Goal: Navigation & Orientation: Find specific page/section

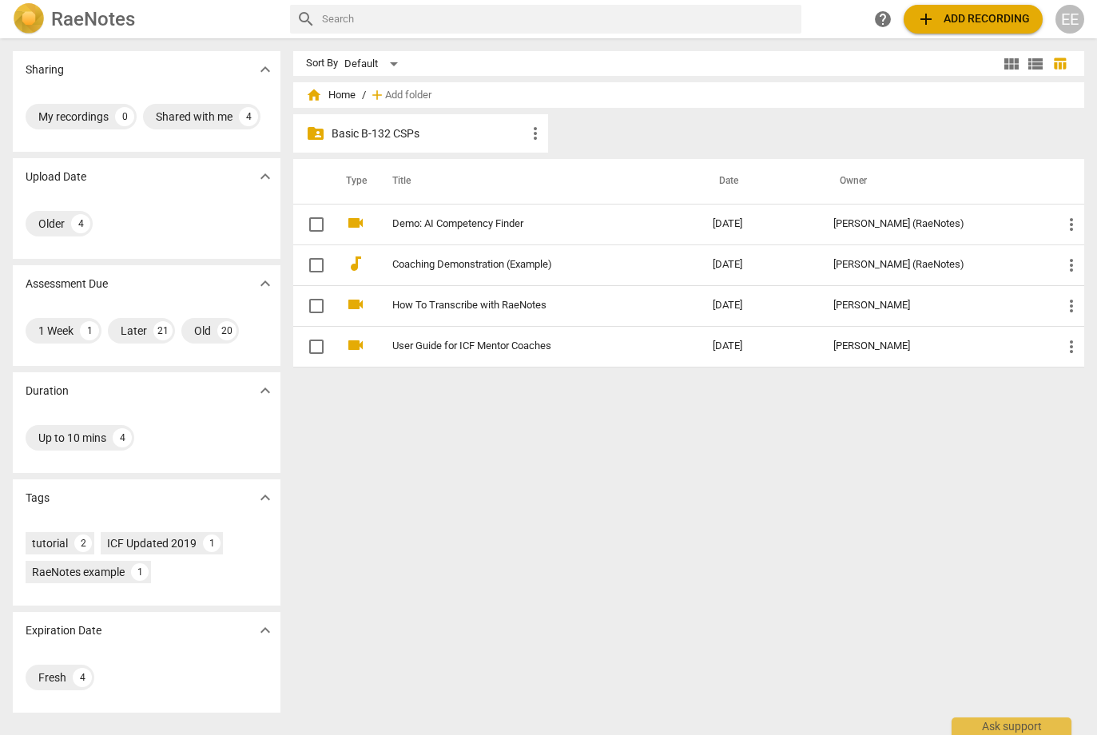
click at [394, 136] on p "Basic B-132 CSPs" at bounding box center [429, 133] width 194 height 17
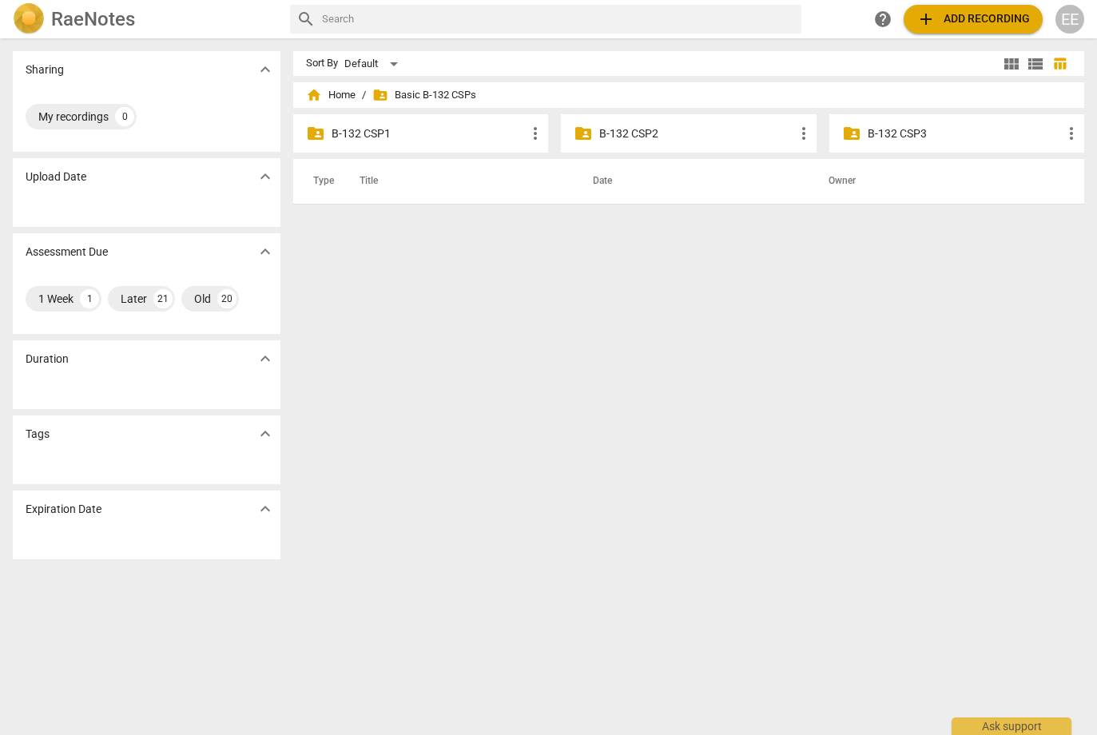
click at [634, 143] on div "folder_shared B-132 CSP2 more_vert" at bounding box center [688, 133] width 255 height 38
click at [634, 132] on p "B-132 CSP2" at bounding box center [696, 133] width 194 height 17
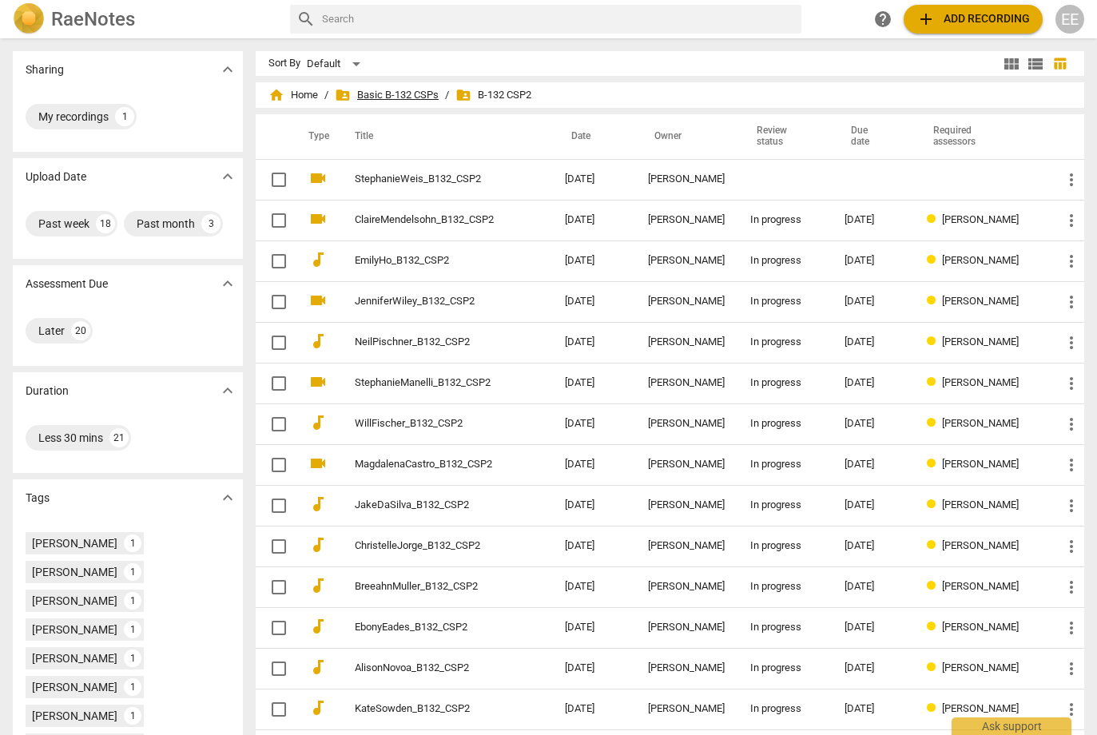
click at [413, 97] on span "folder_shared Basic B-132 CSPs" at bounding box center [387, 95] width 104 height 16
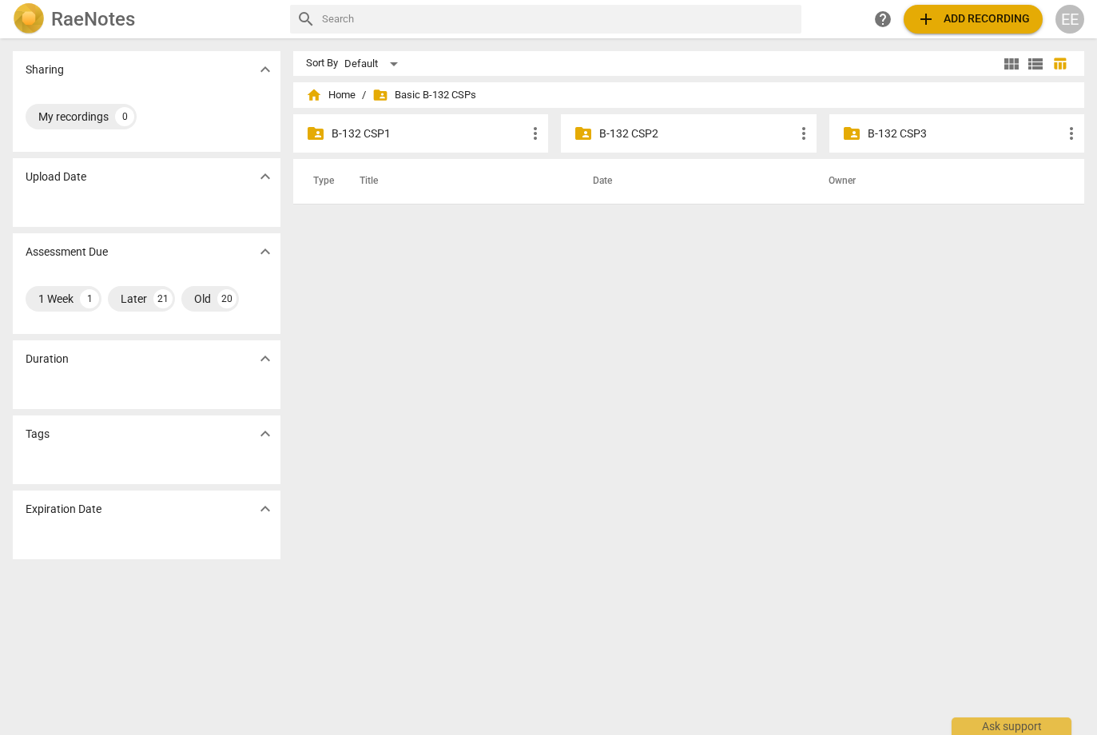
click at [389, 136] on p "B-132 CSP1" at bounding box center [429, 133] width 194 height 17
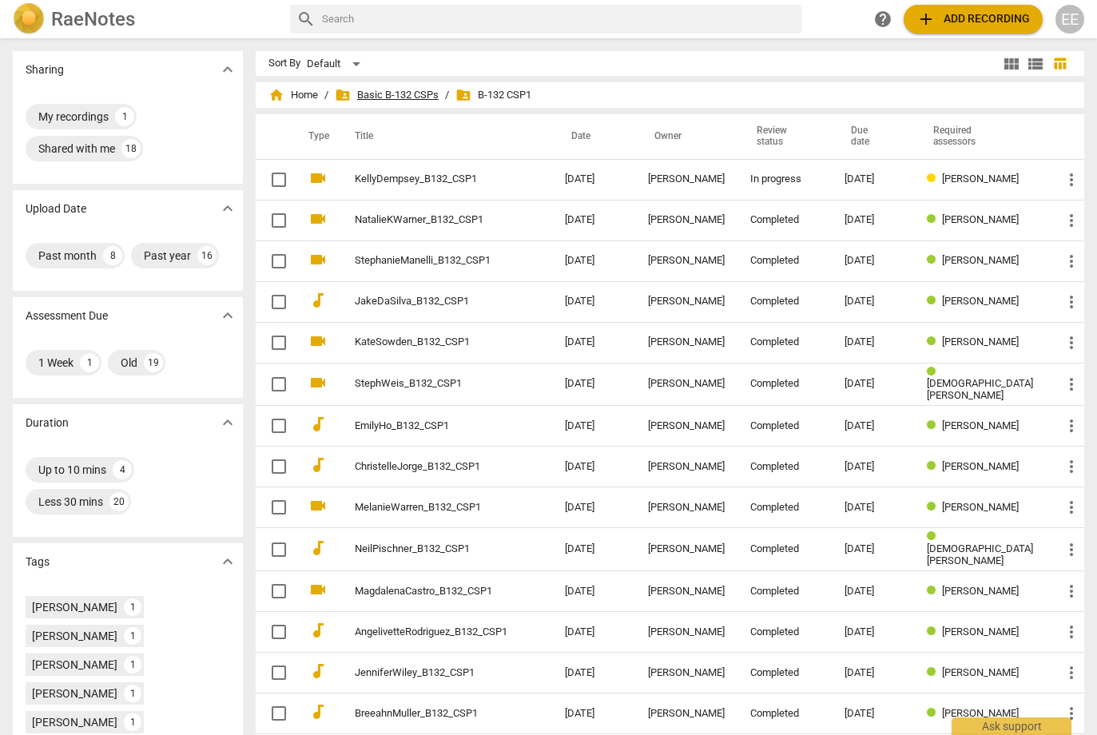
click at [439, 97] on span "folder_shared Basic B-132 CSPs" at bounding box center [387, 95] width 104 height 16
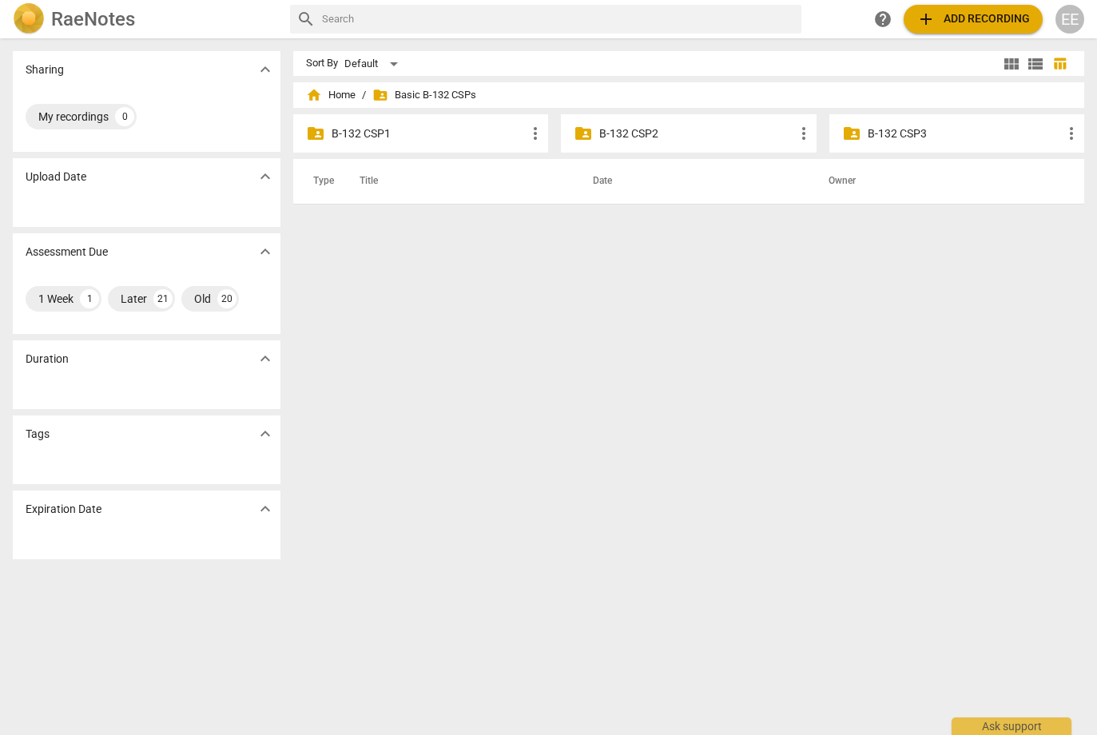
click at [885, 134] on p "B-132 CSP3" at bounding box center [965, 133] width 194 height 17
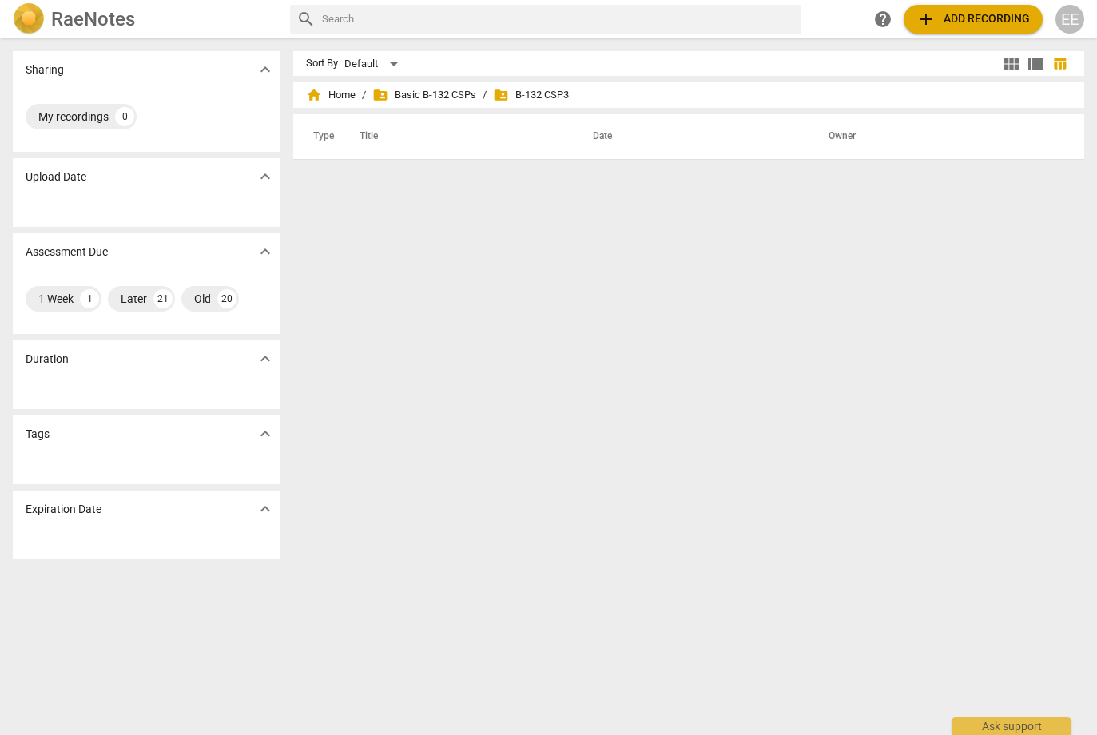
click at [544, 89] on span "folder_shared B-132 CSP3" at bounding box center [531, 95] width 76 height 16
click at [459, 90] on span "folder_shared Basic B-132 CSPs" at bounding box center [424, 95] width 104 height 16
